Goal: Task Accomplishment & Management: Manage account settings

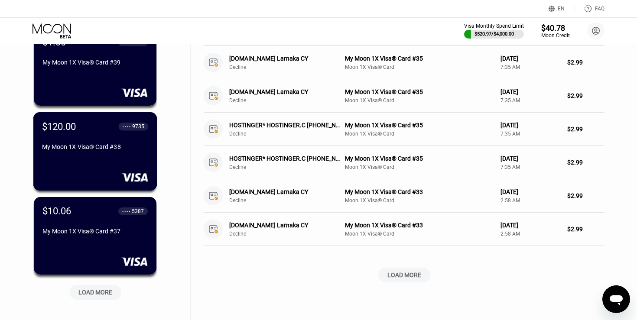
scroll to position [259, 0]
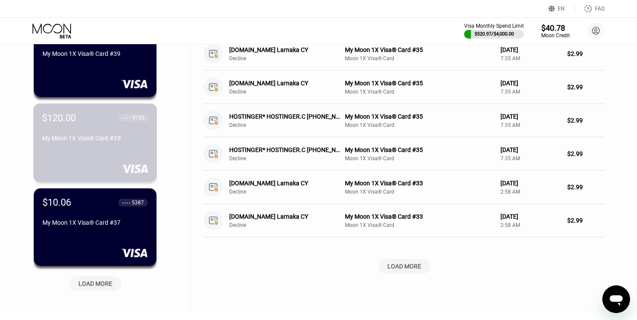
click at [87, 147] on div "$120.00 ● ● ● ● 9735 My Moon 1X Visa® Card #38" at bounding box center [95, 143] width 124 height 78
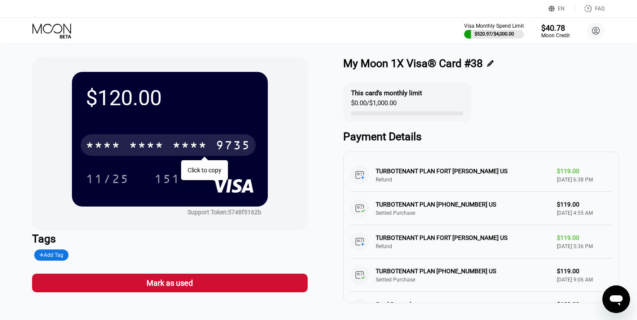
click at [154, 149] on div "* * * *" at bounding box center [146, 147] width 35 height 14
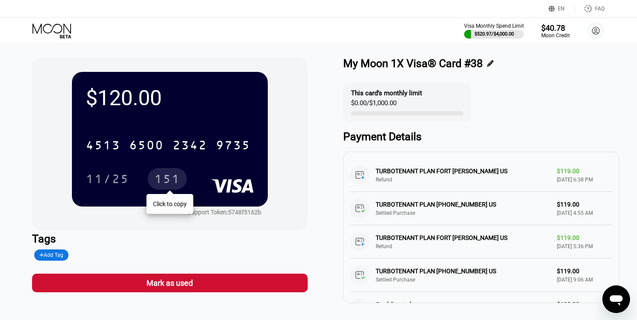
click at [166, 184] on div "151" at bounding box center [167, 180] width 26 height 14
click at [50, 26] on icon at bounding box center [53, 30] width 40 height 15
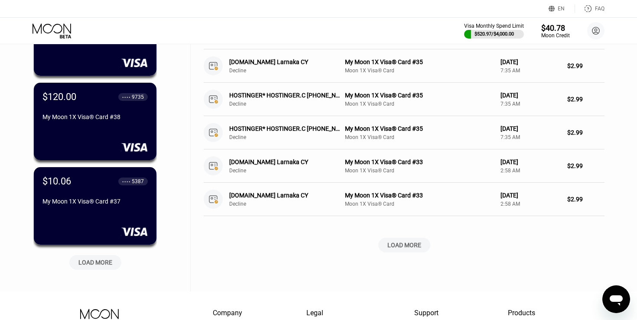
scroll to position [290, 0]
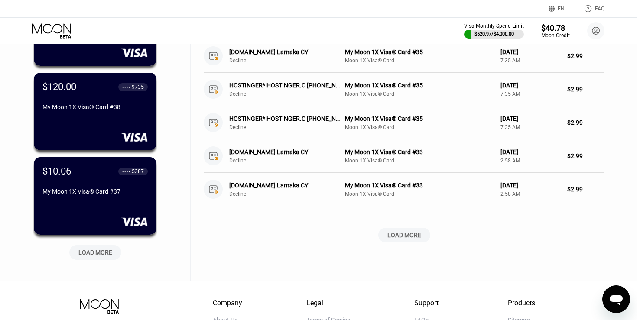
click at [96, 255] on div "LOAD MORE" at bounding box center [95, 253] width 34 height 8
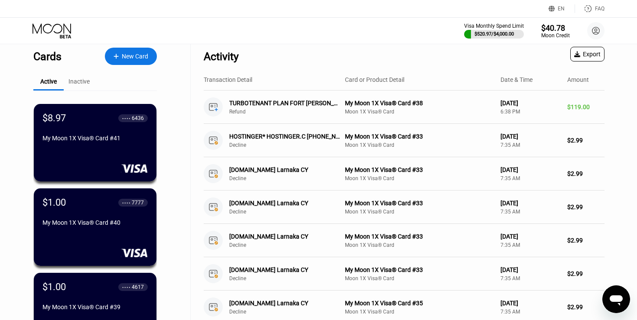
scroll to position [0, 0]
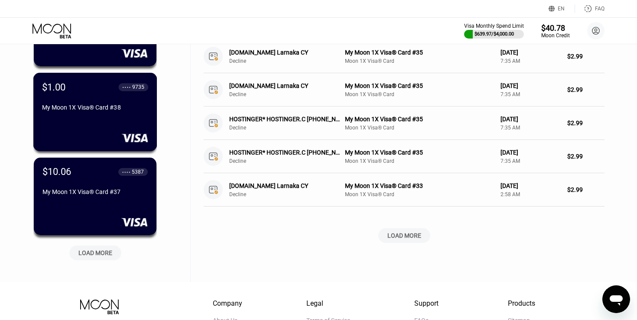
scroll to position [291, 0]
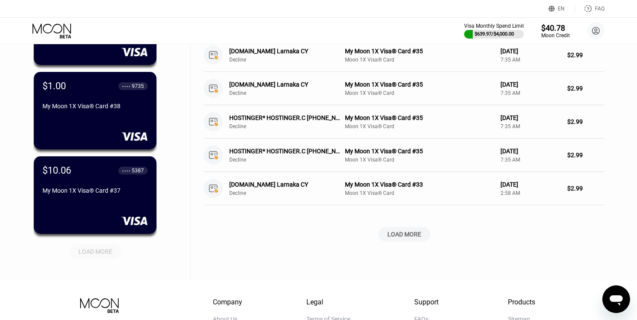
click at [100, 255] on div "LOAD MORE" at bounding box center [95, 252] width 34 height 8
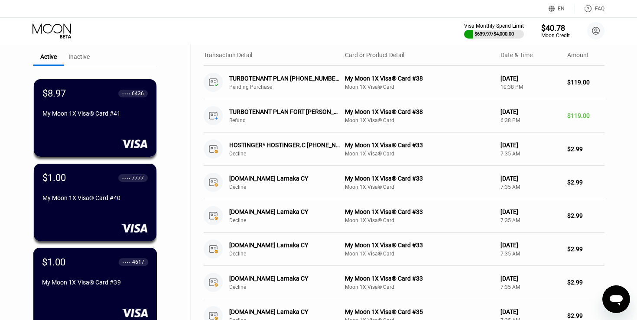
scroll to position [0, 0]
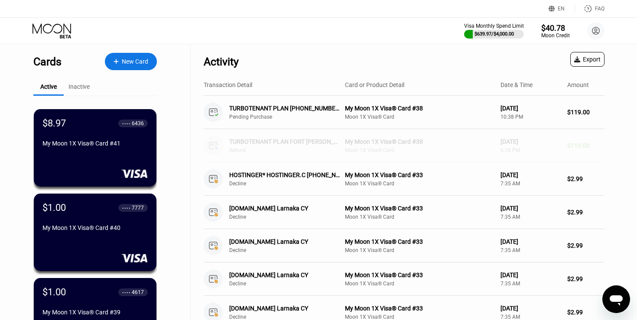
click at [274, 148] on div "Refund" at bounding box center [289, 150] width 121 height 6
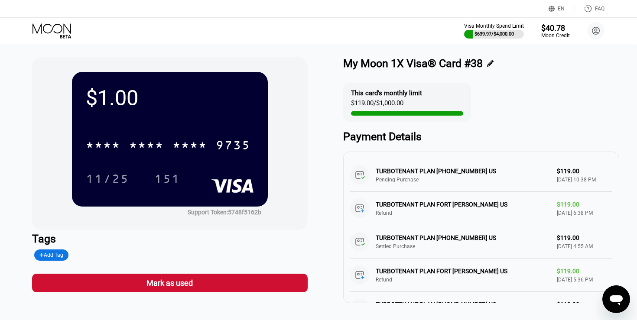
click at [47, 29] on icon at bounding box center [53, 30] width 40 height 15
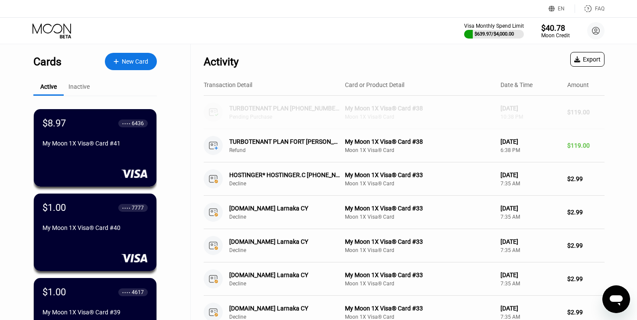
click at [278, 105] on div "TURBOTENANT PLAN [PHONE_NUMBER] US" at bounding box center [285, 108] width 112 height 7
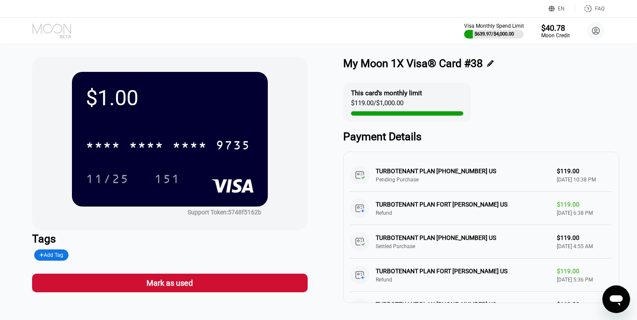
click at [65, 34] on icon at bounding box center [53, 30] width 40 height 15
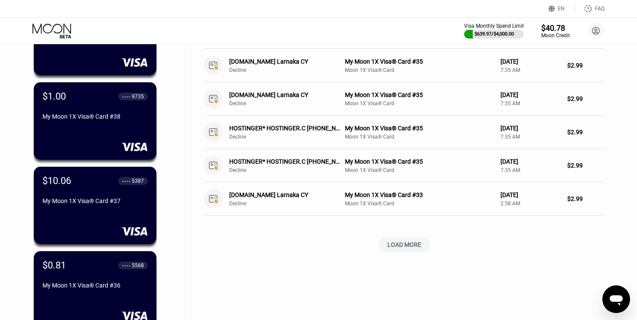
scroll to position [281, 0]
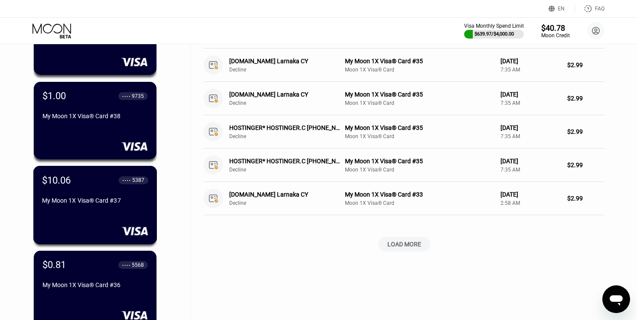
click at [76, 207] on div "My Moon 1X Visa® Card #37" at bounding box center [95, 202] width 106 height 10
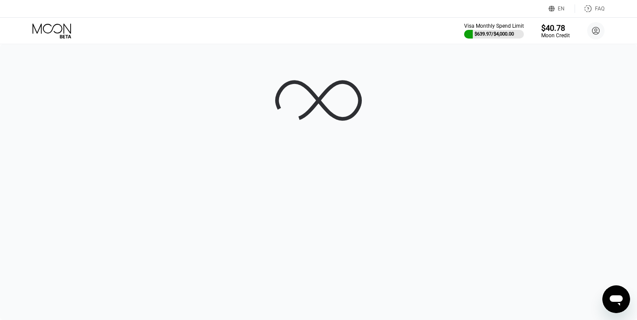
scroll to position [0, 0]
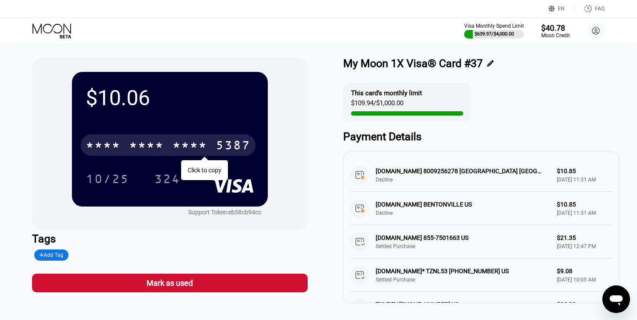
click at [179, 150] on div "* * * *" at bounding box center [190, 147] width 35 height 14
